Goal: Task Accomplishment & Management: Use online tool/utility

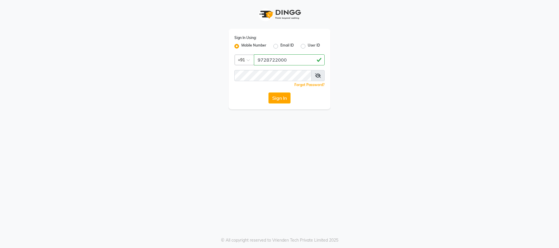
type input "9728722000"
click at [318, 75] on icon at bounding box center [318, 75] width 6 height 5
click at [278, 99] on button "Sign In" at bounding box center [280, 98] width 22 height 11
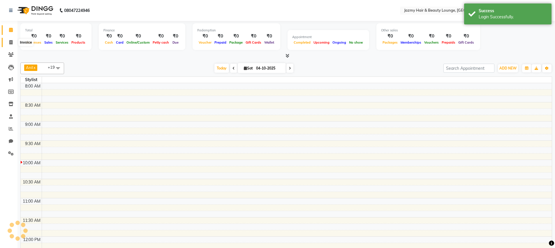
click at [11, 43] on icon at bounding box center [10, 42] width 3 height 4
select select "service"
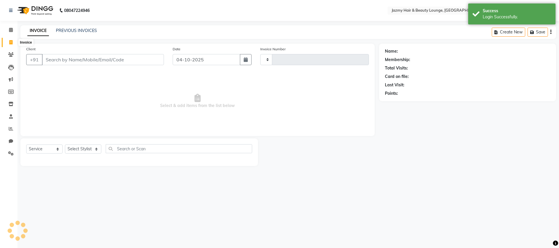
select select "en"
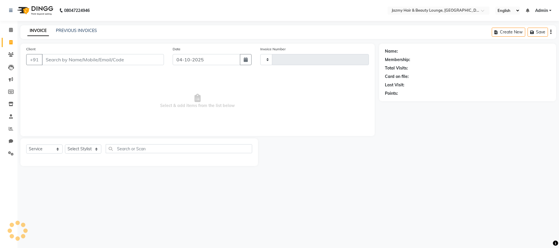
type input "3120"
select select "759"
click at [11, 31] on icon at bounding box center [11, 30] width 4 height 4
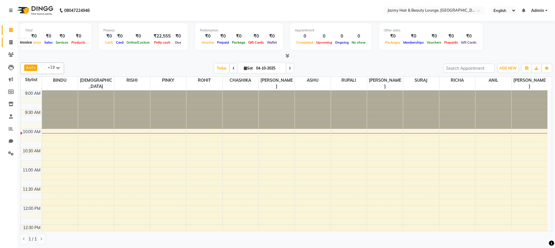
click at [9, 43] on icon at bounding box center [10, 42] width 3 height 4
select select "service"
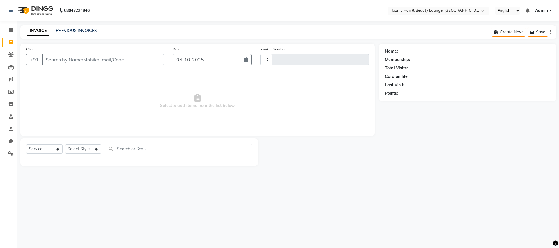
type input "3120"
select select "759"
